Goal: Task Accomplishment & Management: Use online tool/utility

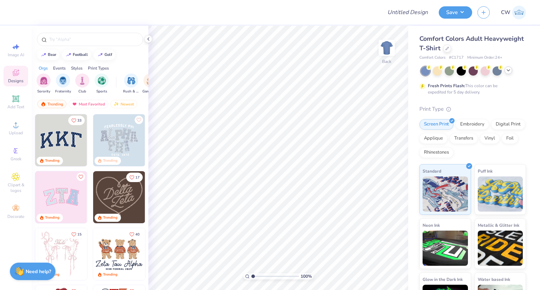
click at [508, 70] on icon at bounding box center [509, 71] width 6 height 6
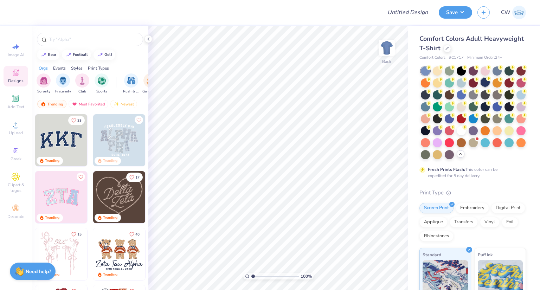
click at [490, 79] on div at bounding box center [485, 82] width 9 height 9
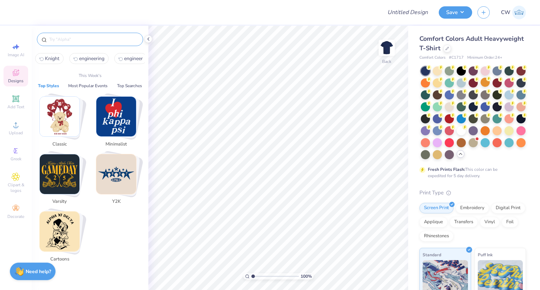
click at [71, 38] on input "text" at bounding box center [94, 39] width 90 height 7
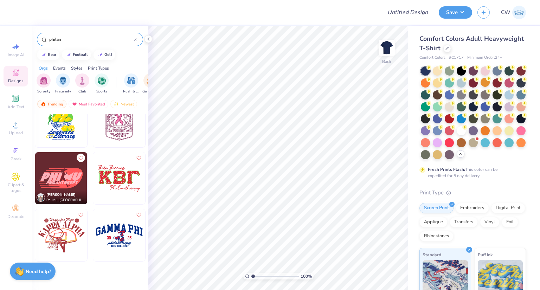
scroll to position [141, 0]
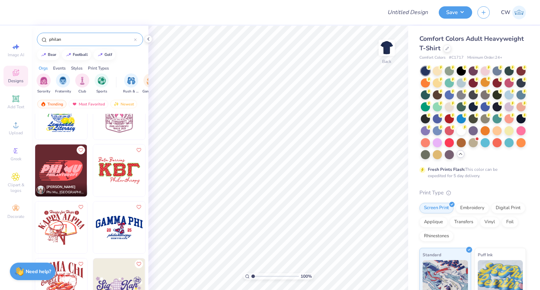
drag, startPoint x: 76, startPoint y: 40, endPoint x: 11, endPoint y: 38, distance: 65.5
click at [11, 38] on div "Design Title Save CW Image AI Designs Add Text Upload Greek Clipart & logos Dec…" at bounding box center [270, 145] width 540 height 290
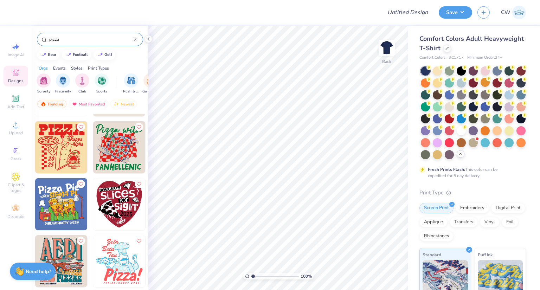
scroll to position [35, 0]
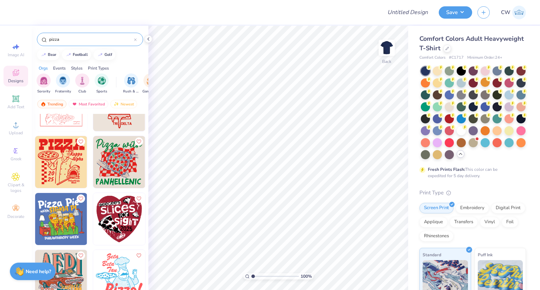
type input "pizza"
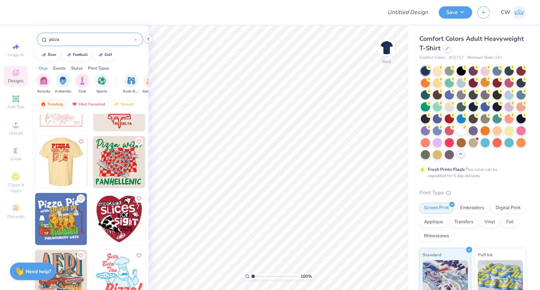
click at [35, 160] on img at bounding box center [9, 162] width 52 height 52
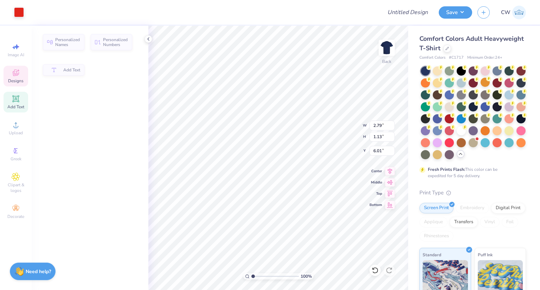
type input "2.79"
type input "1.13"
type input "6.01"
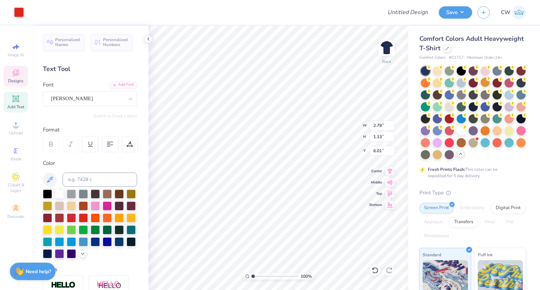
scroll to position [6, 1]
type textarea "Beta"
type input "2.51"
type input "1.15"
type input "7.13"
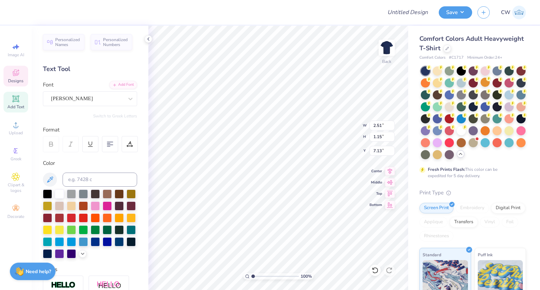
scroll to position [6, 1]
type textarea "Theta Pi"
type input "7.19"
click at [391, 46] on img at bounding box center [387, 48] width 28 height 28
type input "4.13"
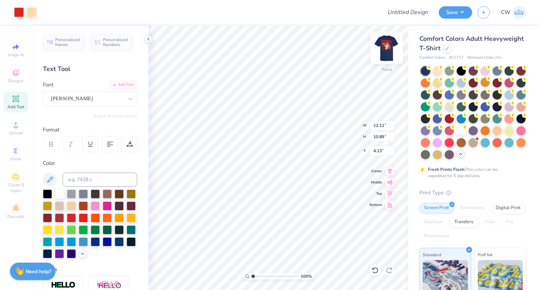
click at [386, 50] on img at bounding box center [387, 48] width 28 height 28
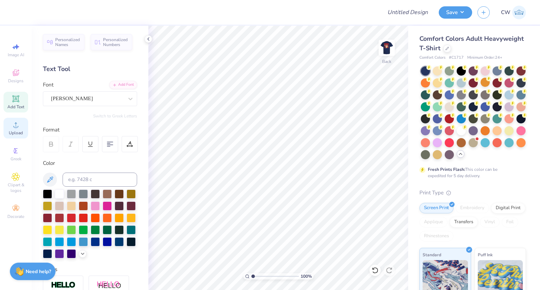
click at [12, 129] on icon at bounding box center [16, 125] width 8 height 8
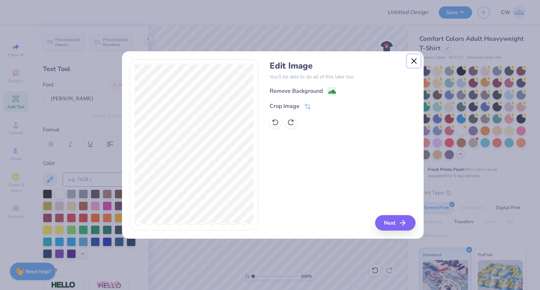
click at [416, 61] on button "Close" at bounding box center [413, 61] width 13 height 13
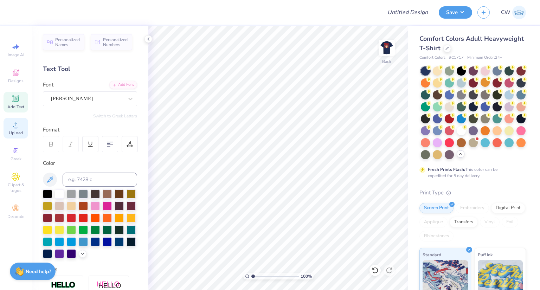
click at [13, 130] on span "Upload" at bounding box center [16, 133] width 14 height 6
click at [11, 127] on div "Upload" at bounding box center [16, 128] width 25 height 21
click at [14, 130] on span "Upload" at bounding box center [16, 133] width 14 height 6
click at [16, 121] on icon at bounding box center [16, 125] width 8 height 8
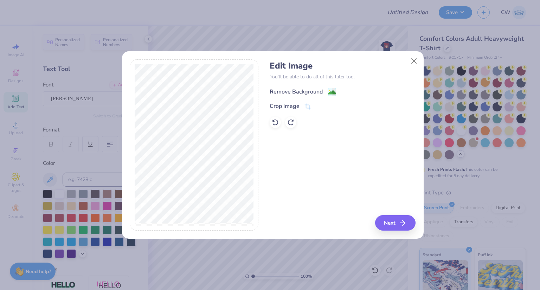
click at [328, 88] on icon at bounding box center [332, 92] width 8 height 8
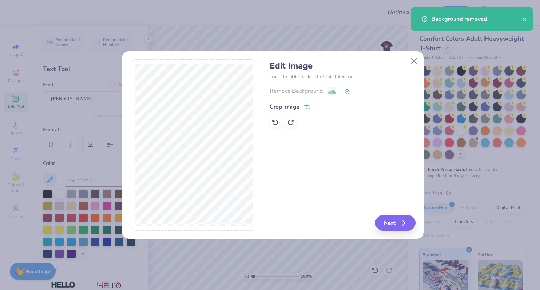
click at [308, 103] on span at bounding box center [308, 107] width 6 height 8
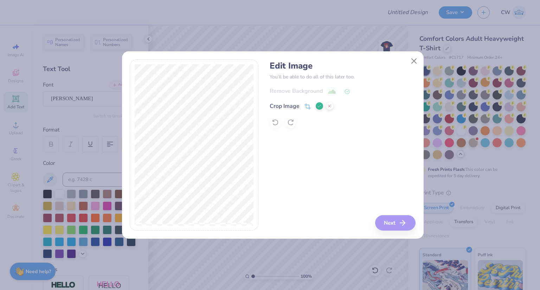
click at [256, 124] on div at bounding box center [194, 145] width 129 height 172
click at [399, 219] on div "Edit Image You’ll be able to do all of this later too. Remove Background Crop I…" at bounding box center [343, 145] width 146 height 172
click at [314, 108] on div "Crop Image" at bounding box center [302, 106] width 64 height 8
click at [317, 107] on icon at bounding box center [319, 106] width 4 height 4
click at [332, 93] on div "Remove Background" at bounding box center [343, 91] width 146 height 9
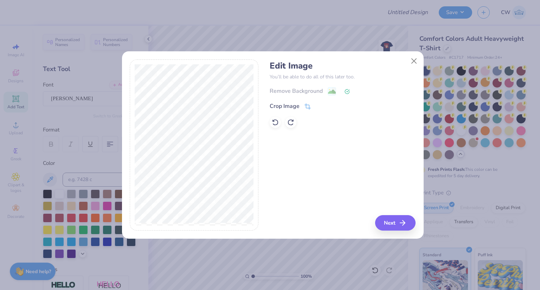
click at [345, 91] on icon at bounding box center [347, 91] width 5 height 5
click at [303, 93] on div "Remove Background" at bounding box center [343, 91] width 146 height 9
click at [414, 62] on button "Close" at bounding box center [413, 61] width 13 height 13
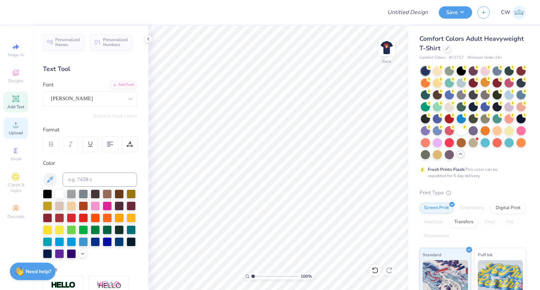
click at [9, 134] on span "Upload" at bounding box center [16, 133] width 14 height 6
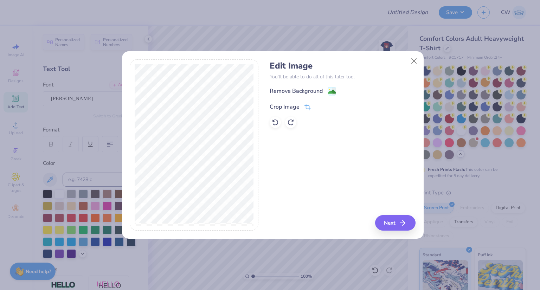
click at [303, 105] on div "Crop Image" at bounding box center [290, 107] width 41 height 8
click at [319, 107] on icon at bounding box center [319, 106] width 4 height 4
click at [318, 92] on div "Remove Background" at bounding box center [296, 92] width 53 height 8
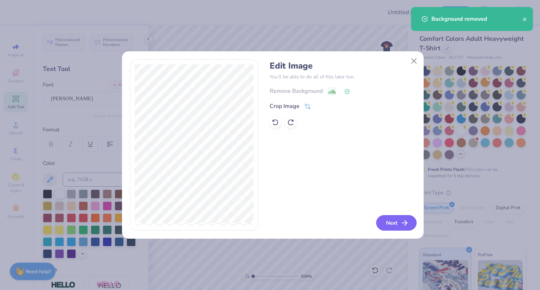
click at [406, 221] on polyline "button" at bounding box center [406, 223] width 2 height 5
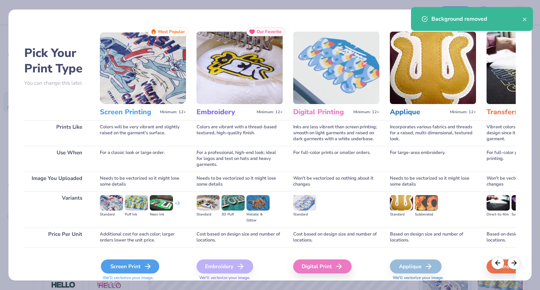
click at [140, 262] on div "Screen Print" at bounding box center [130, 267] width 58 height 14
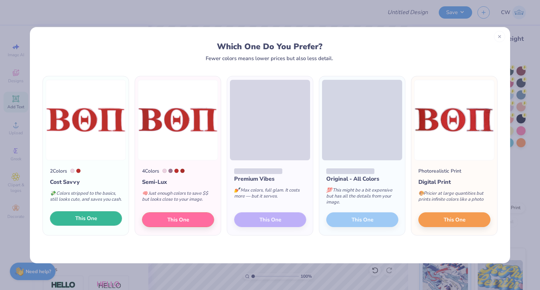
click at [83, 220] on span "This One" at bounding box center [86, 219] width 22 height 8
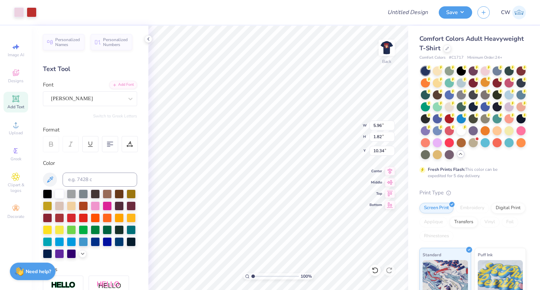
type input "5.96"
type input "1.82"
type input "4.66"
type input "4.46"
type input "1.36"
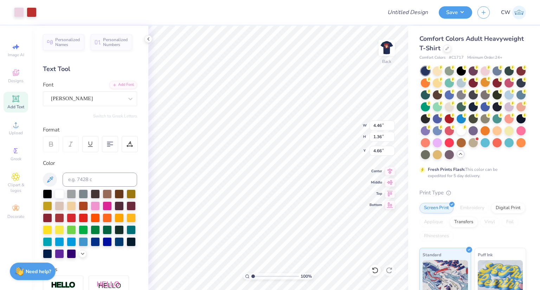
type input "4.90"
type input "4.10"
click at [384, 49] on img at bounding box center [387, 48] width 28 height 28
click at [387, 50] on img at bounding box center [387, 48] width 14 height 14
click at [454, 13] on button "Save" at bounding box center [455, 11] width 33 height 12
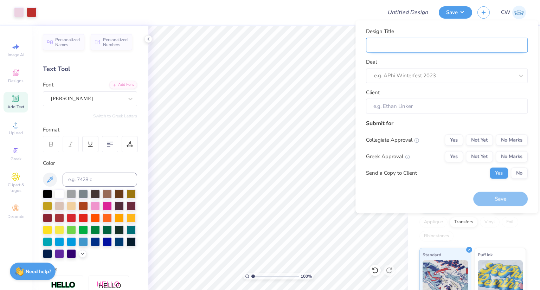
click at [403, 44] on input "Design Title" at bounding box center [447, 45] width 162 height 15
type input "B"
type input "Be"
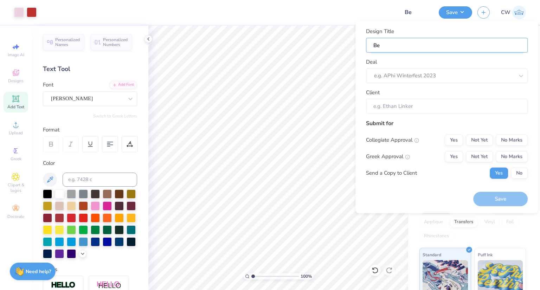
type input "Bet"
type input "Beta"
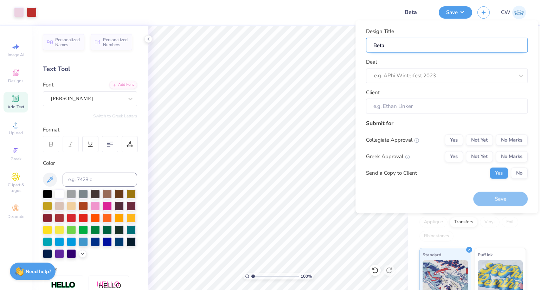
type input "Beta"
type input "Beta T"
type input "Beta Th"
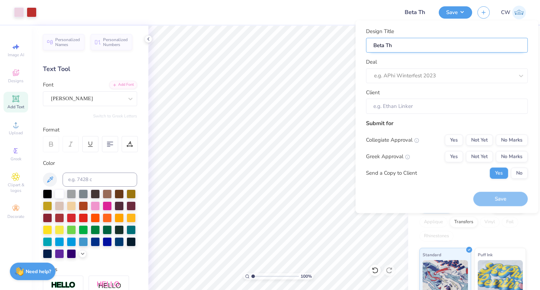
type input "Beta The"
type input "Beta Thet"
type input "Beta Theta"
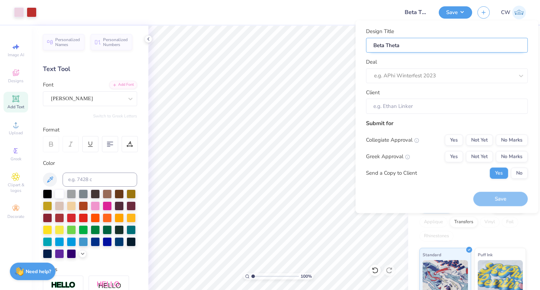
type input "Beta Theta"
type input "Beta Theta P"
type input "Beta Theta Pi"
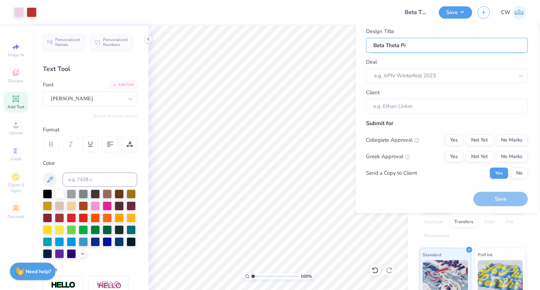
type input "Beta Theta Pi"
type input "Beta Theta Pi P"
type input "Beta Theta Pi Ph"
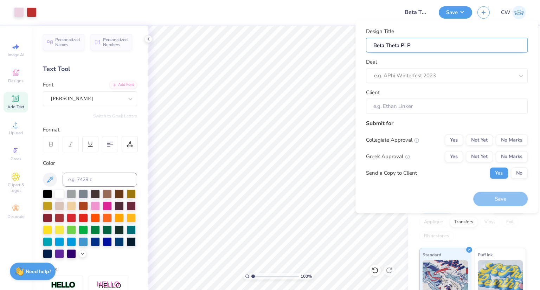
type input "Beta Theta Pi Ph"
type input "Beta Theta Pi Phi"
type input "Beta Theta Pi Phil"
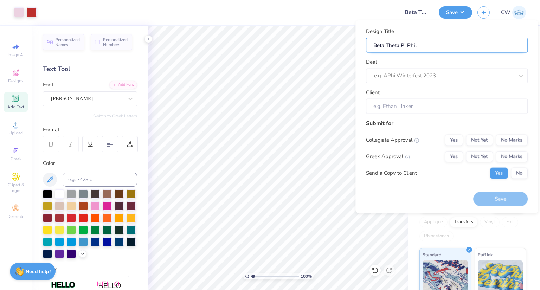
type input "Beta Theta Pi Phila"
type input "Beta Theta Pi Philan"
type input "Beta Theta Pi Philant"
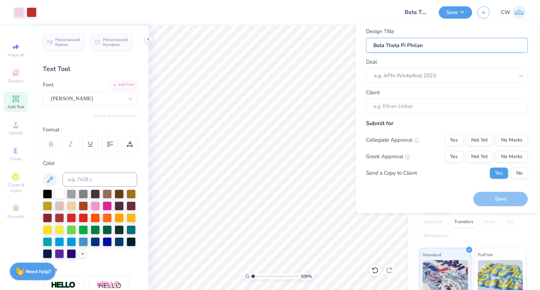
type input "Beta Theta Pi Philant"
type input "Beta Theta Pi Philantr"
type input "Beta Theta Pi Philantrp"
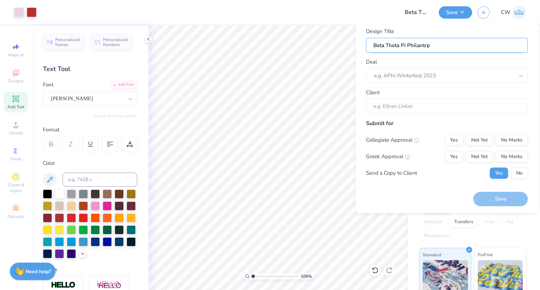
type input "Beta Theta Pi Philantrpo"
type input "Beta Theta Pi Philantrpoy"
type input "Beta Theta Pi Philantrpo"
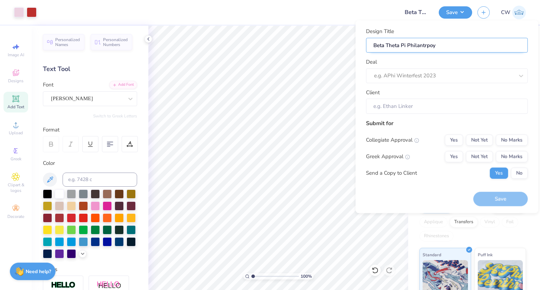
type input "Beta Theta Pi Philantrpo"
type input "Beta Theta Pi Philantrp"
type input "Beta Theta Pi Philantr"
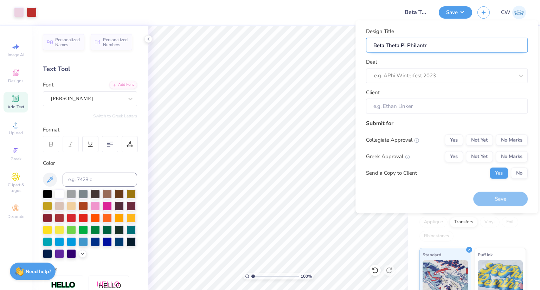
type input "Beta Theta Pi Philant"
click at [417, 45] on input "Beta Theta Pi Philant" at bounding box center [447, 45] width 162 height 15
click at [427, 47] on input "Beta Theta Pi Philant" at bounding box center [447, 45] width 162 height 15
type input "Beta Theta Pi Philan"
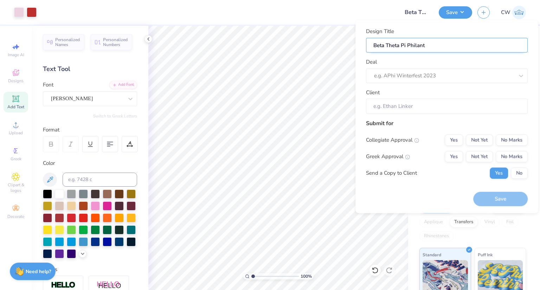
type input "Beta Theta Pi Philan"
type input "Beta Theta Pi Philant"
type input "Beta Theta Pi Philanth"
type input "Beta Theta Pi Philanthr"
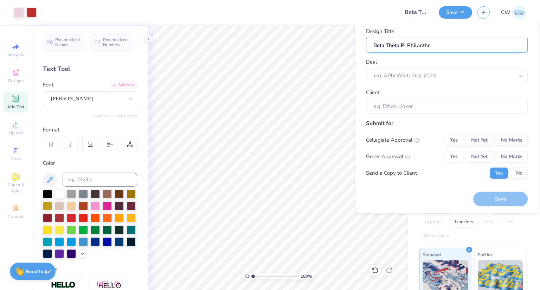
type input "Beta Theta Pi Philanthro"
type input "Beta Theta Pi Philanthrop"
type input "Beta Theta Pi Philanthropy"
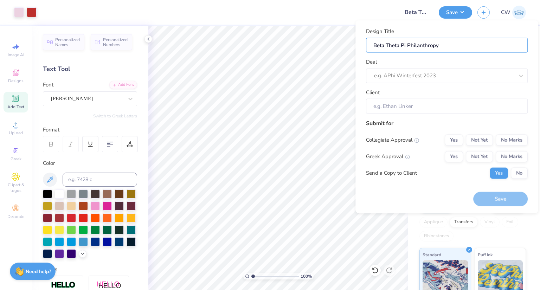
type input "Beta Theta Pi Philanthropy"
drag, startPoint x: 417, startPoint y: 54, endPoint x: 417, endPoint y: 73, distance: 19.0
click at [416, 54] on div "Design Title Beta Theta Pi Philanthropy Deal e.g. APhi Winterfest 2023 Client" at bounding box center [447, 70] width 162 height 87
click at [417, 75] on div at bounding box center [444, 75] width 140 height 9
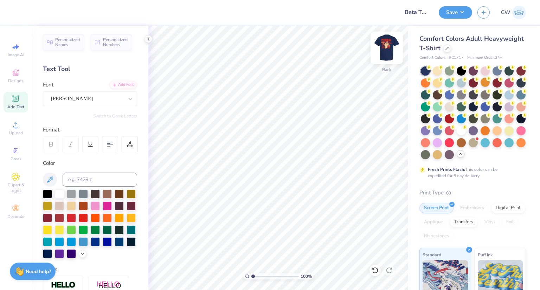
click at [393, 50] on img at bounding box center [387, 48] width 28 height 28
type textarea "Kappa Psi"
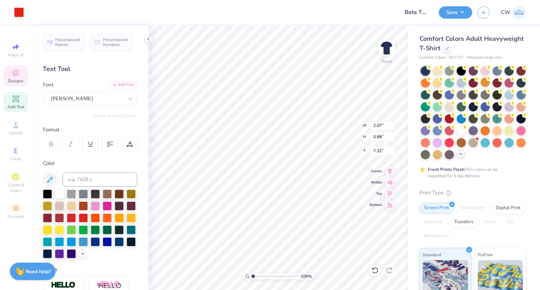
scroll to position [6, 1]
type textarea "Alpha"
type input "8.34"
click at [379, 173] on div "Center" at bounding box center [382, 170] width 25 height 8
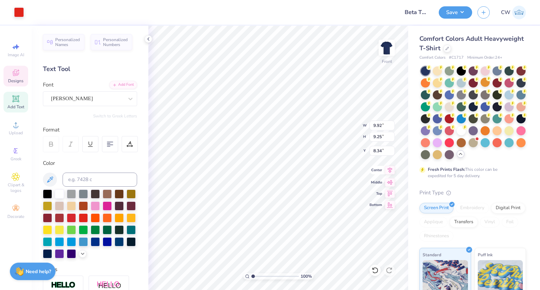
type input "9.92"
type input "9.25"
type input "5.77"
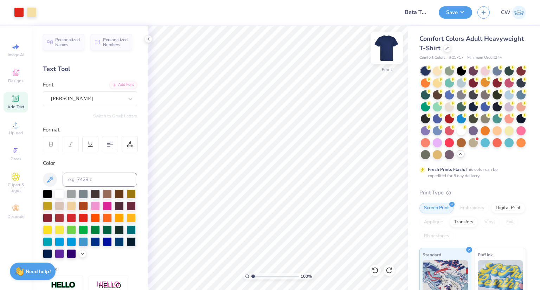
click at [379, 51] on img at bounding box center [387, 48] width 28 height 28
click at [20, 128] on div "Upload" at bounding box center [16, 128] width 25 height 21
click at [12, 127] on icon at bounding box center [16, 125] width 8 height 8
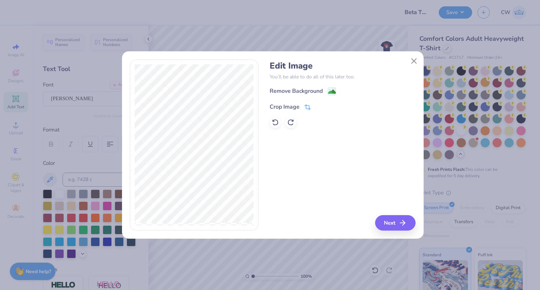
click at [307, 107] on icon at bounding box center [308, 107] width 6 height 6
click at [316, 108] on button at bounding box center [319, 105] width 7 height 7
click at [324, 88] on div "Remove Background" at bounding box center [303, 92] width 66 height 9
click at [416, 61] on button "Close" at bounding box center [413, 61] width 13 height 13
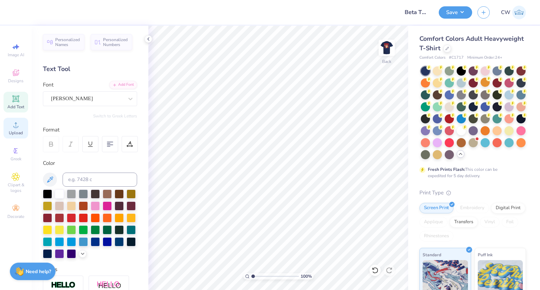
click at [8, 120] on div "Upload" at bounding box center [16, 128] width 25 height 21
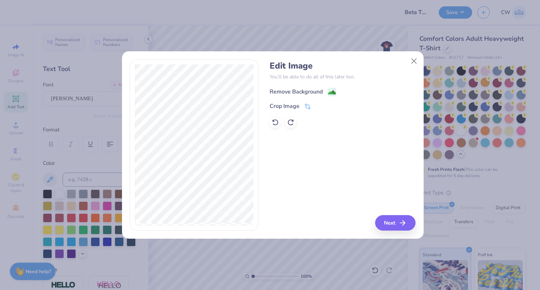
click at [328, 90] on icon at bounding box center [332, 92] width 8 height 8
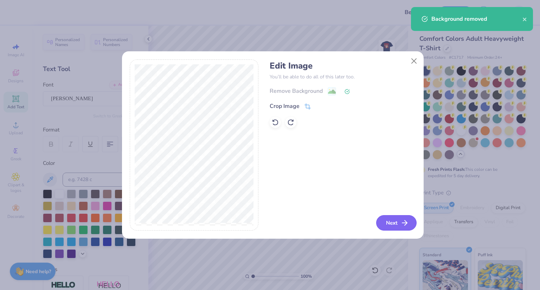
click at [410, 220] on button "Next" at bounding box center [396, 222] width 40 height 15
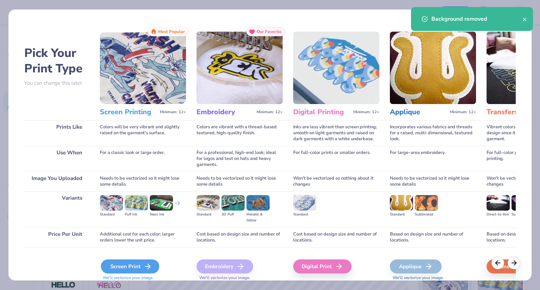
click at [131, 269] on div "Screen Print" at bounding box center [130, 267] width 58 height 14
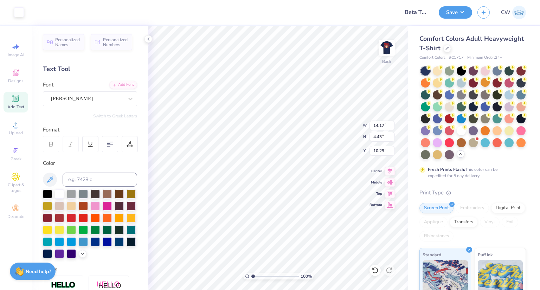
type input "6.02"
type input "1.88"
click at [330, 120] on div "100 % Back W 6.02 6.02 " H 1.88 1.88 " Y 12.83 12.83 " Center Middle Top Bottom" at bounding box center [278, 158] width 260 height 265
type input "4.54"
type input "5.35"
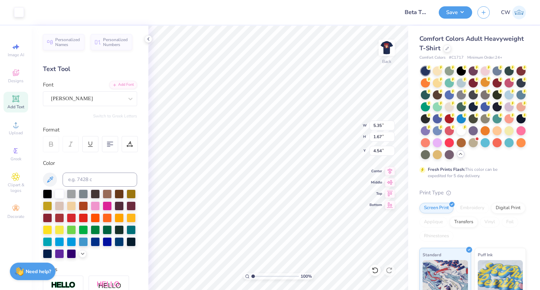
type input "1.67"
type input "4.62"
click at [459, 8] on button "Save" at bounding box center [455, 11] width 33 height 12
click at [103, 223] on div at bounding box center [107, 218] width 9 height 9
click at [76, 218] on div at bounding box center [71, 217] width 9 height 9
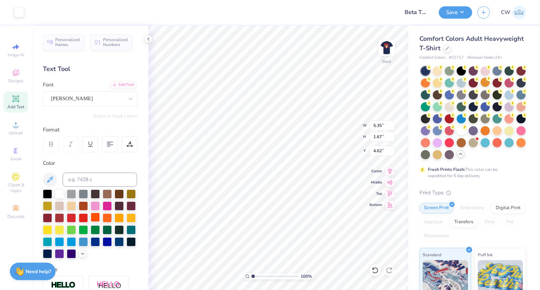
click at [88, 218] on div at bounding box center [83, 218] width 9 height 9
click at [88, 215] on div at bounding box center [83, 217] width 9 height 9
click at [391, 56] on img at bounding box center [387, 48] width 28 height 28
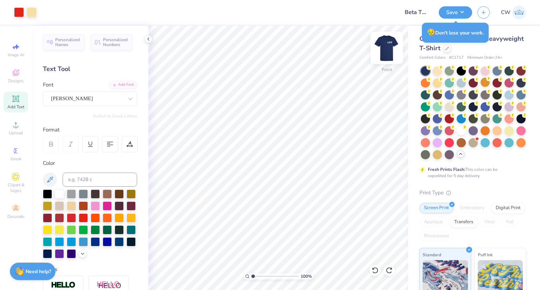
click at [390, 50] on img at bounding box center [387, 48] width 28 height 28
click at [389, 52] on img at bounding box center [387, 48] width 28 height 28
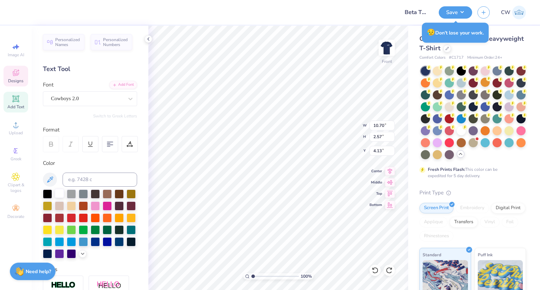
click at [60, 191] on div at bounding box center [59, 193] width 9 height 9
type input "4.56"
type input "1.14"
type input "8.34"
click at [59, 190] on div at bounding box center [59, 193] width 9 height 9
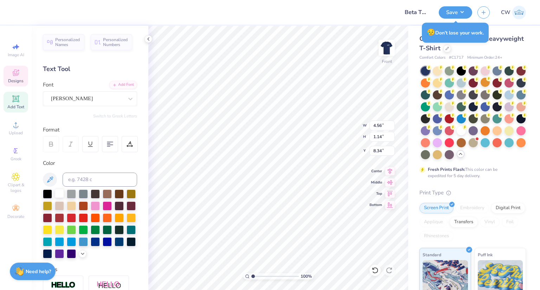
type input "2.56"
type input "1.16"
type input "7.17"
click at [63, 192] on div at bounding box center [59, 193] width 9 height 9
type input "0.89"
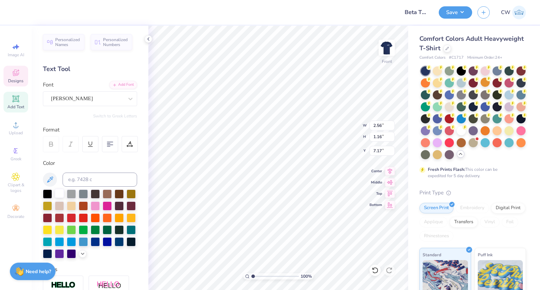
type input "0.44"
type input "6.70"
click at [61, 193] on div at bounding box center [59, 193] width 9 height 9
type input "1.48"
type input "0.98"
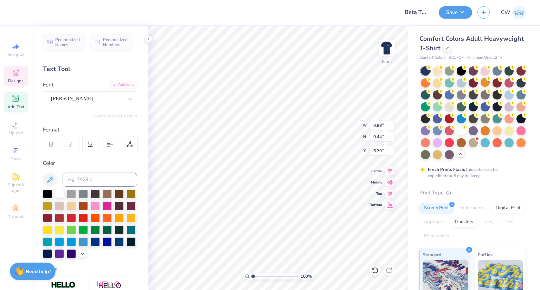
type input "11.74"
click at [61, 195] on div at bounding box center [59, 193] width 9 height 9
type input "1.45"
type input "0.98"
type input "13.15"
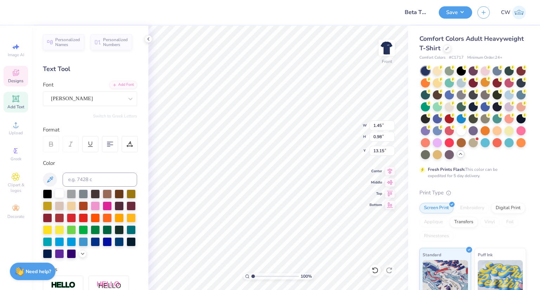
click at [62, 190] on div at bounding box center [59, 193] width 9 height 9
type input "1.18"
type input "5.50"
type input "9.30"
click at [58, 191] on div at bounding box center [59, 193] width 9 height 9
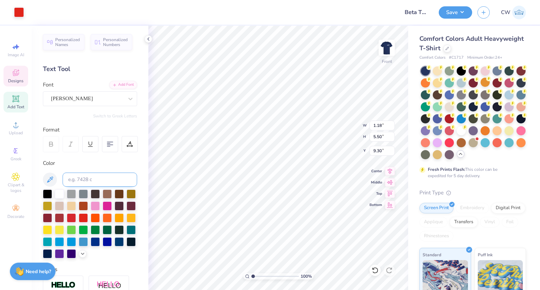
drag, startPoint x: 60, startPoint y: 192, endPoint x: 103, endPoint y: 179, distance: 44.8
click at [60, 192] on div at bounding box center [59, 194] width 9 height 9
click at [61, 194] on div at bounding box center [59, 193] width 9 height 9
type input "2.76"
type input "0.56"
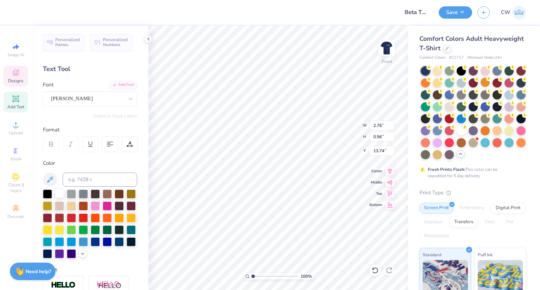
type input "13.74"
click at [59, 191] on div at bounding box center [59, 193] width 9 height 9
click at [129, 177] on input at bounding box center [100, 180] width 75 height 14
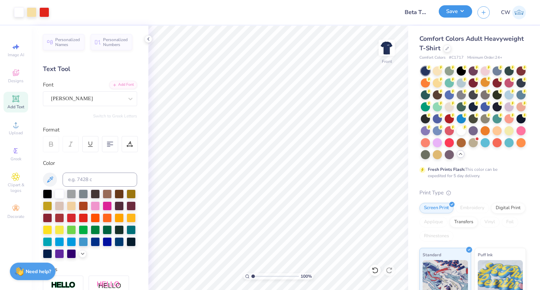
click at [448, 11] on button "Save" at bounding box center [455, 11] width 33 height 12
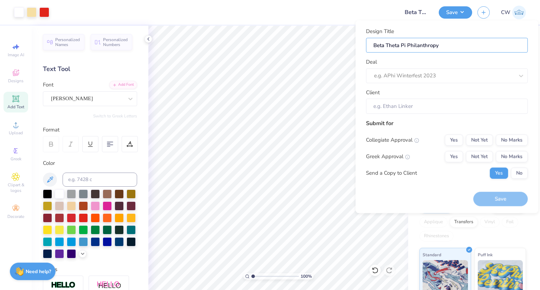
click at [255, 26] on body "Art colors Design Title Beta Theta Pi Philanthropy Save CW Image AI Designs Add…" at bounding box center [270, 145] width 540 height 290
click at [405, 45] on input "Beta Theta Pi Philanthropy" at bounding box center [447, 45] width 162 height 15
click at [355, 48] on body "Art colors Design Title Beta Theta Pi Philanthropy Save CW Image AI Designs Add…" at bounding box center [270, 145] width 540 height 290
click at [407, 47] on input "Beta Theta Pi Philanthropy" at bounding box center [447, 45] width 162 height 15
type input "Beta Theta PiPhilanthropy"
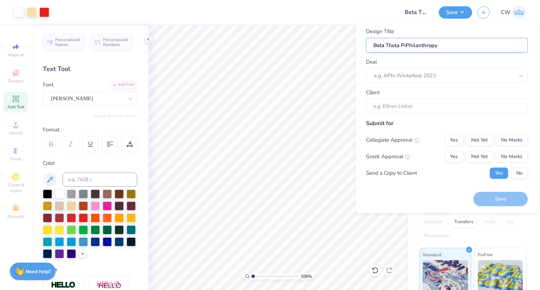
type input "Beta Theta PPhilanthropy"
type input "Beta Theta Philanthropy"
type input "Beta ThetaPhilanthropy"
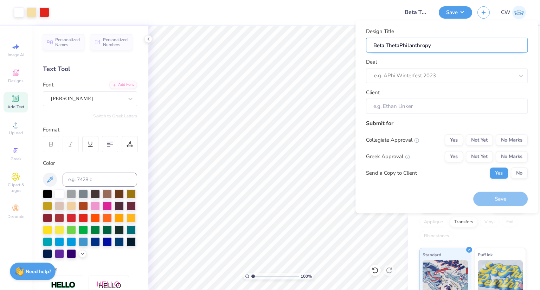
type input "Beta ThetPhilanthropy"
type input "Beta ThePhilanthropy"
type input "Beta ThPhilanthropy"
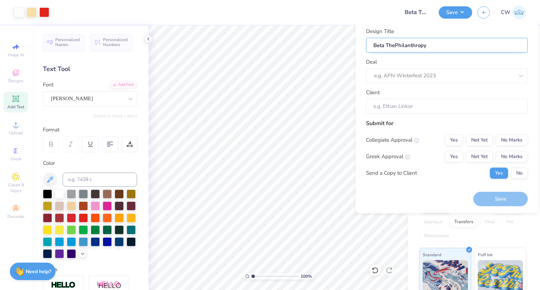
type input "Beta ThPhilanthropy"
type input "Beta TPhilanthropy"
type input "Beta Philanthropy"
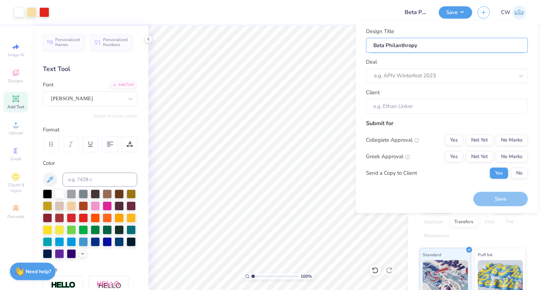
type input "BetaPhilanthropy"
type input "BePhilanthropy"
type input "BPhilanthropy"
type input "Philanthropy"
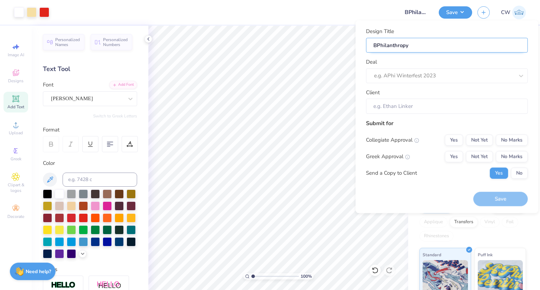
type input "Philanthropy"
type input "APhilanthropy"
type input "AlPhilanthropy"
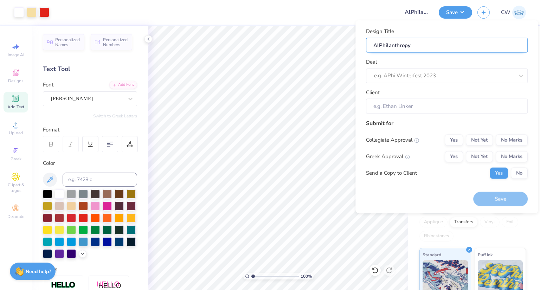
type input "AlpPhilanthropy"
type input "AlphPhilanthropy"
type input "AlphaPhilanthropy"
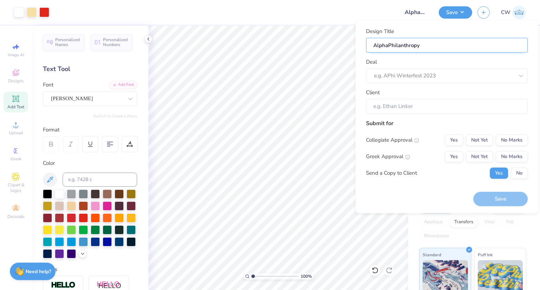
type input "Alpha Philanthropy"
type input "Alpha KPhilanthropy"
type input "Alpha KaPhilanthropy"
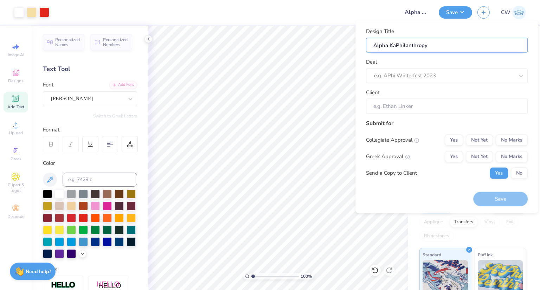
type input "Alpha KapPhilanthropy"
type input "Alpha KappPhilanthropy"
type input "Alpha KappaPhilanthropy"
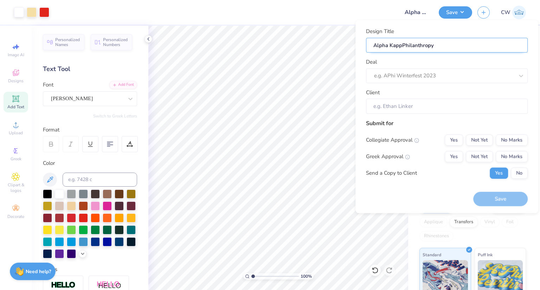
type input "Alpha KappaPhilanthropy"
type input "Alpha Kappa Philanthropy"
type input "Alpha Kappa PPhilanthropy"
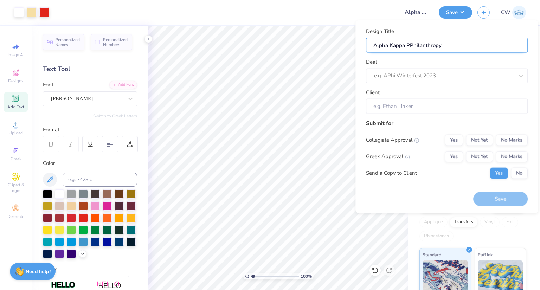
type input "Alpha Kappa PsPhilanthropy"
type input "Alpha Kappa PsiPhilanthropy"
type input "Alpha Kappa Psi Philanthropy"
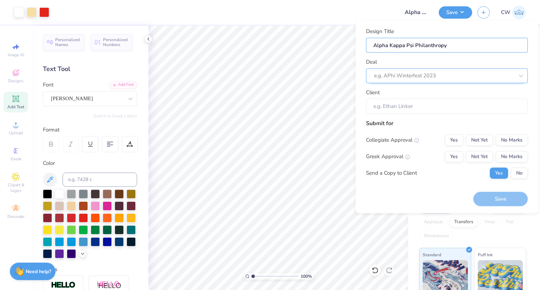
type input "Alpha Kappa Psi Philanthropy"
click at [399, 72] on div at bounding box center [444, 75] width 140 height 9
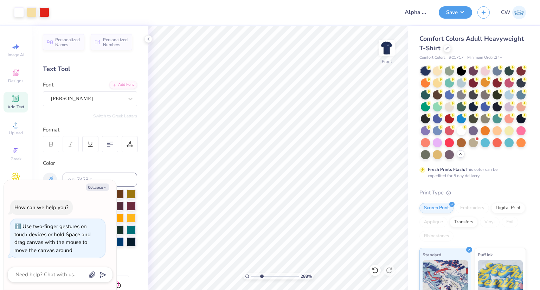
type input "2.88"
type textarea "x"
type input "1"
drag, startPoint x: 257, startPoint y: 277, endPoint x: 246, endPoint y: 273, distance: 12.1
click at [252, 273] on input "range" at bounding box center [275, 276] width 47 height 6
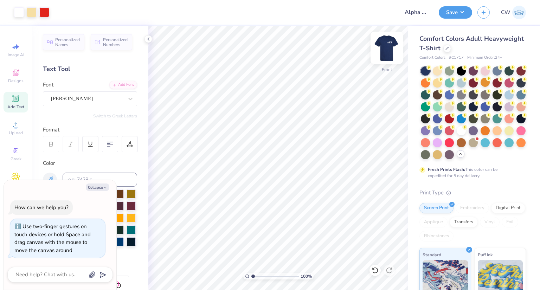
click at [388, 48] on img at bounding box center [387, 48] width 28 height 28
click at [466, 7] on button "Save" at bounding box center [455, 11] width 33 height 12
type textarea "x"
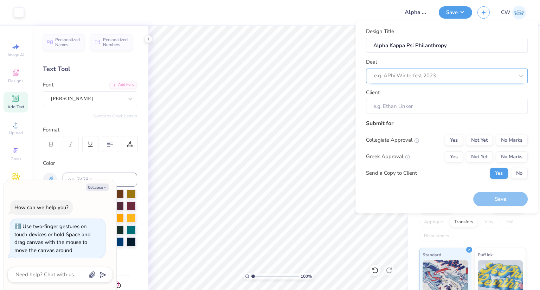
click at [386, 77] on div at bounding box center [444, 75] width 140 height 9
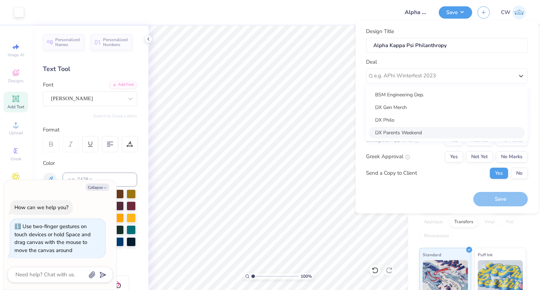
drag, startPoint x: 395, startPoint y: 192, endPoint x: 402, endPoint y: 35, distance: 157.8
click at [394, 192] on div "Design Title Alpha Kappa Psi Philanthropy Deal option DX Parents Weekend focuse…" at bounding box center [447, 116] width 162 height 179
